Goal: Find contact information: Find contact information

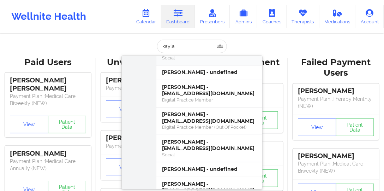
scroll to position [101, 0]
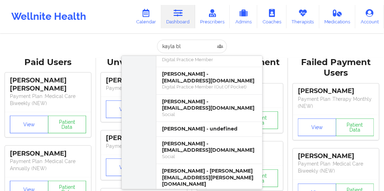
type input "kayla bla"
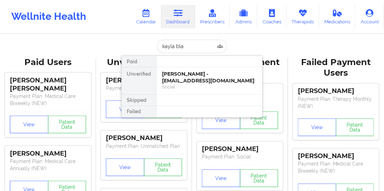
scroll to position [0, 0]
click at [196, 76] on div "[PERSON_NAME] - [EMAIL_ADDRESS][DOMAIN_NAME]" at bounding box center [209, 77] width 95 height 13
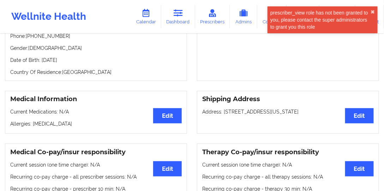
scroll to position [92, 0]
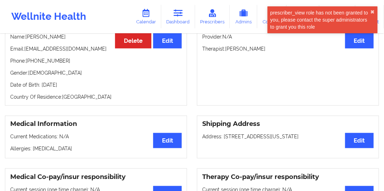
click at [63, 50] on p "Email: [EMAIL_ADDRESS][DOMAIN_NAME]" at bounding box center [95, 48] width 171 height 7
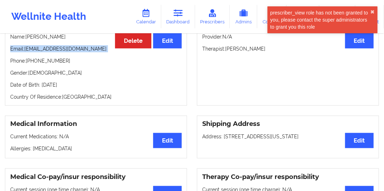
click at [63, 50] on p "Email: [EMAIL_ADDRESS][DOMAIN_NAME]" at bounding box center [95, 48] width 171 height 7
drag, startPoint x: 63, startPoint y: 50, endPoint x: 34, endPoint y: 50, distance: 28.9
click at [34, 50] on p "Email: [EMAIL_ADDRESS][DOMAIN_NAME]" at bounding box center [95, 48] width 171 height 7
drag, startPoint x: 26, startPoint y: 49, endPoint x: 96, endPoint y: 49, distance: 70.6
click at [96, 49] on p "Email: [EMAIL_ADDRESS][DOMAIN_NAME]" at bounding box center [95, 48] width 171 height 7
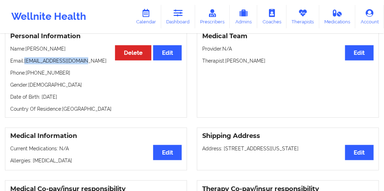
scroll to position [80, 0]
copy p "[EMAIL_ADDRESS][DOMAIN_NAME]"
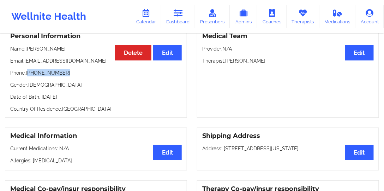
drag, startPoint x: 67, startPoint y: 69, endPoint x: 34, endPoint y: 69, distance: 32.8
click at [29, 71] on p "Phone: [PHONE_NUMBER]" at bounding box center [95, 72] width 171 height 7
copy p "[PHONE_NUMBER]"
click at [188, 14] on link "Dashboard" at bounding box center [178, 16] width 34 height 23
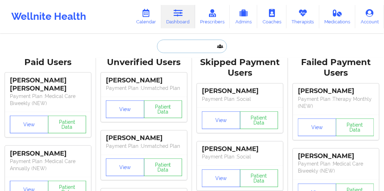
click at [188, 43] on input "text" at bounding box center [192, 46] width 70 height 13
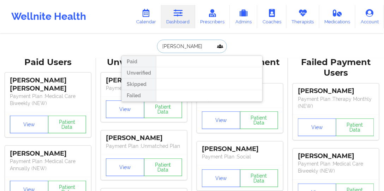
type input "[PERSON_NAME]"
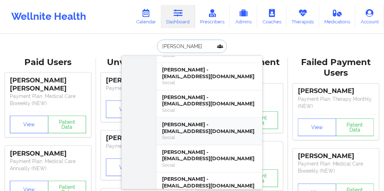
scroll to position [262, 0]
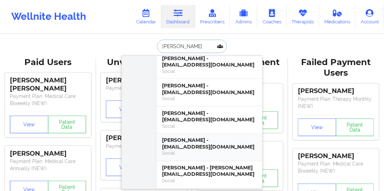
click at [197, 137] on div "[PERSON_NAME] - [EMAIL_ADDRESS][DOMAIN_NAME]" at bounding box center [209, 143] width 95 height 13
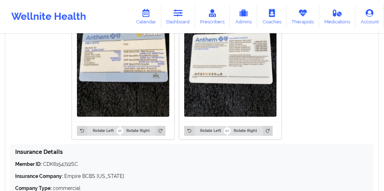
scroll to position [554, 0]
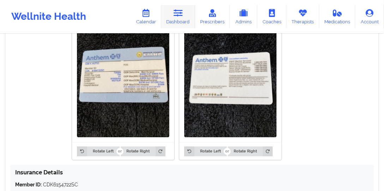
click at [175, 20] on link "Dashboard" at bounding box center [178, 16] width 34 height 23
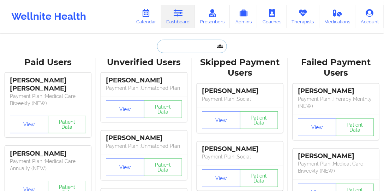
click at [189, 45] on input "text" at bounding box center [192, 46] width 70 height 13
paste input "MARIEL"
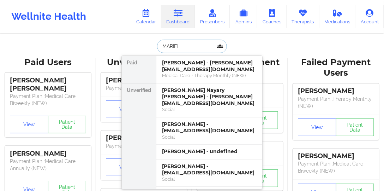
type input "MARIEL"
